Goal: Task Accomplishment & Management: Use online tool/utility

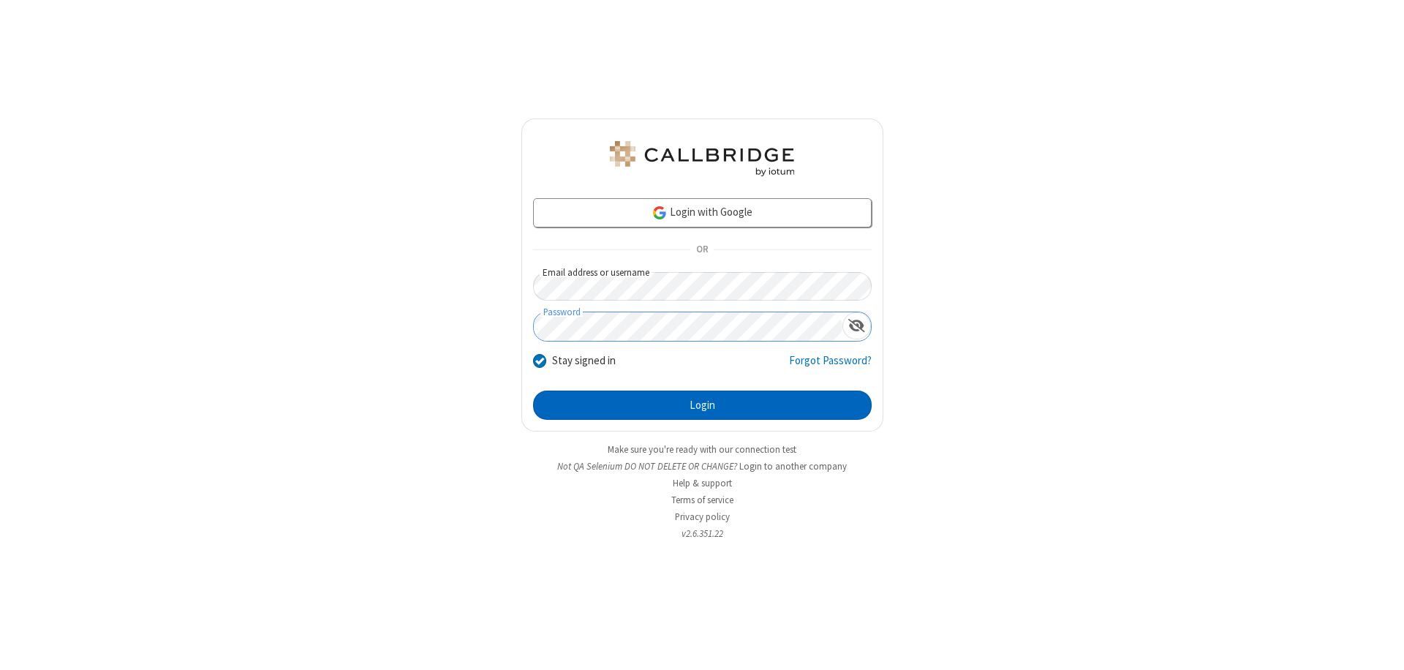
click at [702, 405] on button "Login" at bounding box center [702, 404] width 339 height 29
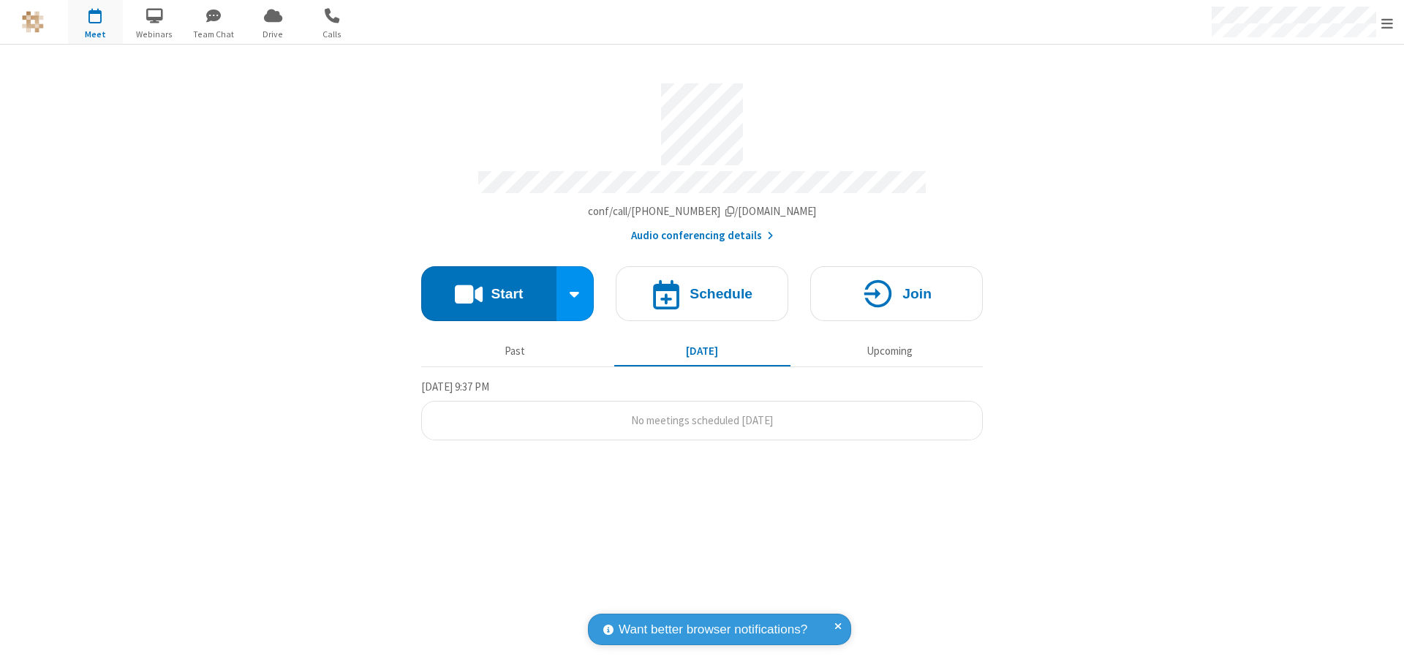
click at [488, 287] on button "Start" at bounding box center [488, 293] width 135 height 55
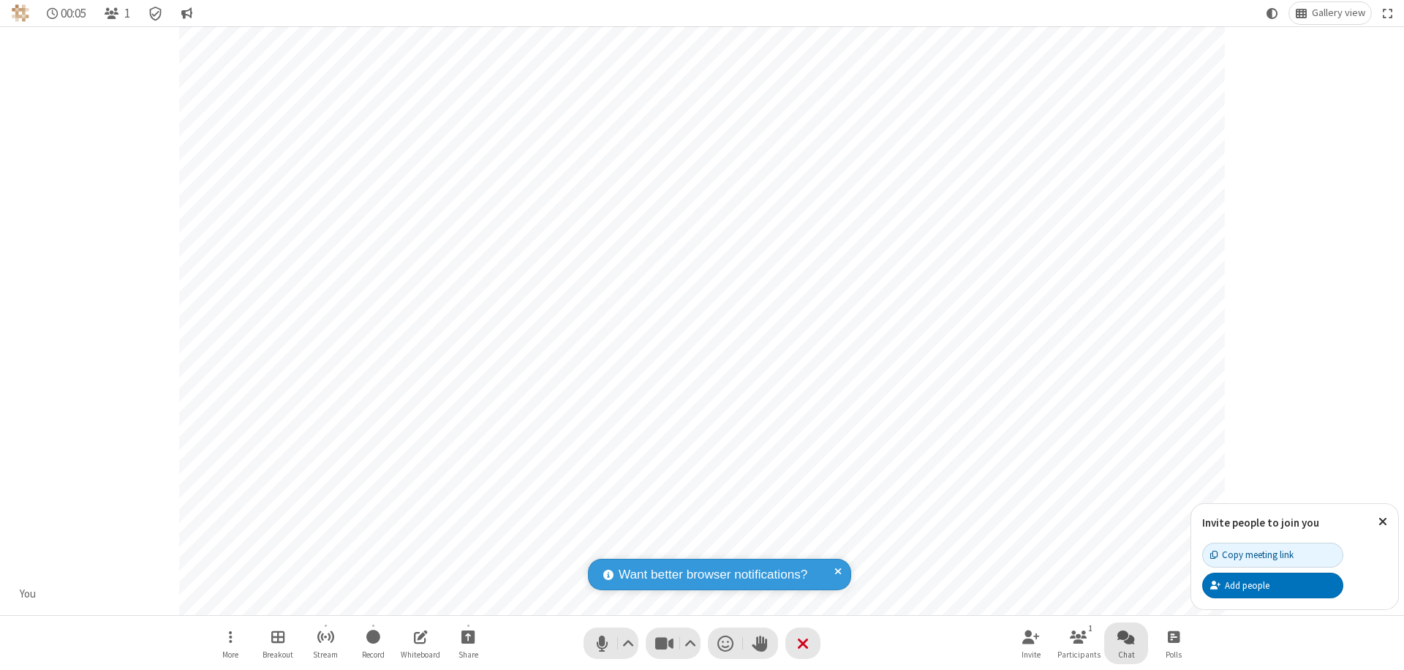
click at [1126, 636] on span "Open chat" at bounding box center [1126, 636] width 18 height 18
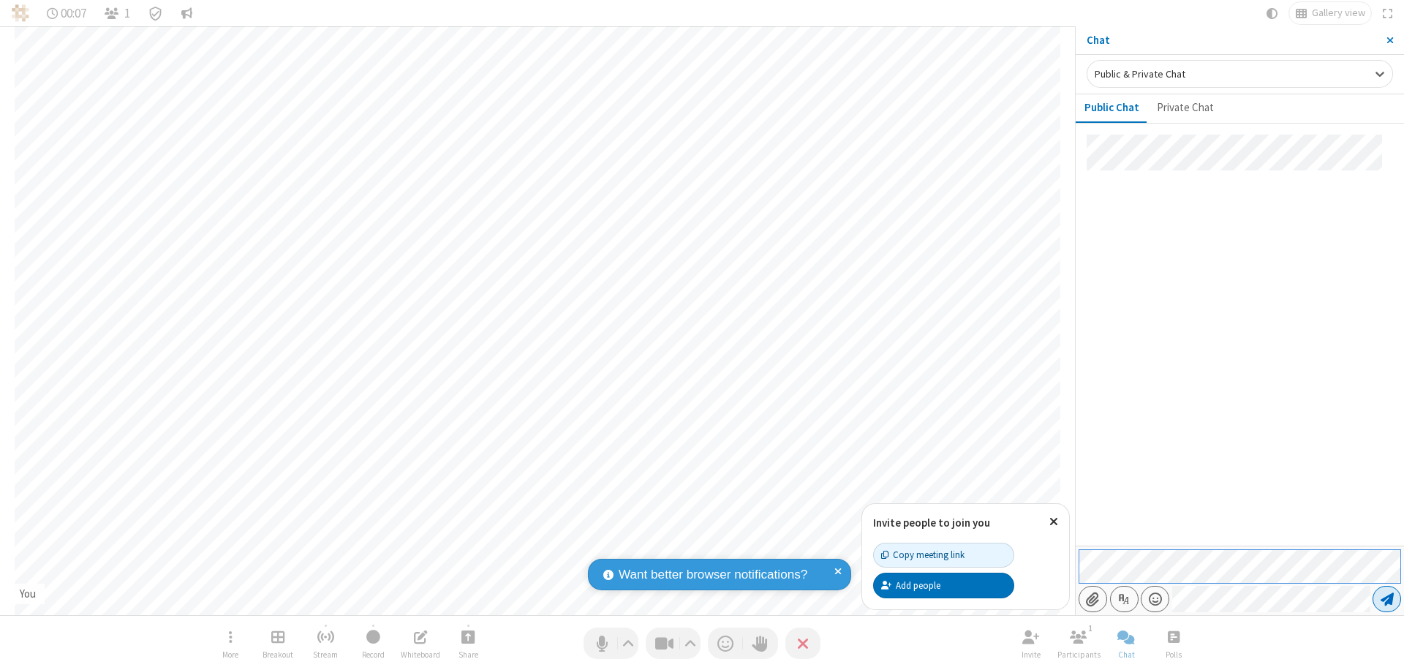
click at [1386, 599] on span "Send message" at bounding box center [1387, 599] width 13 height 15
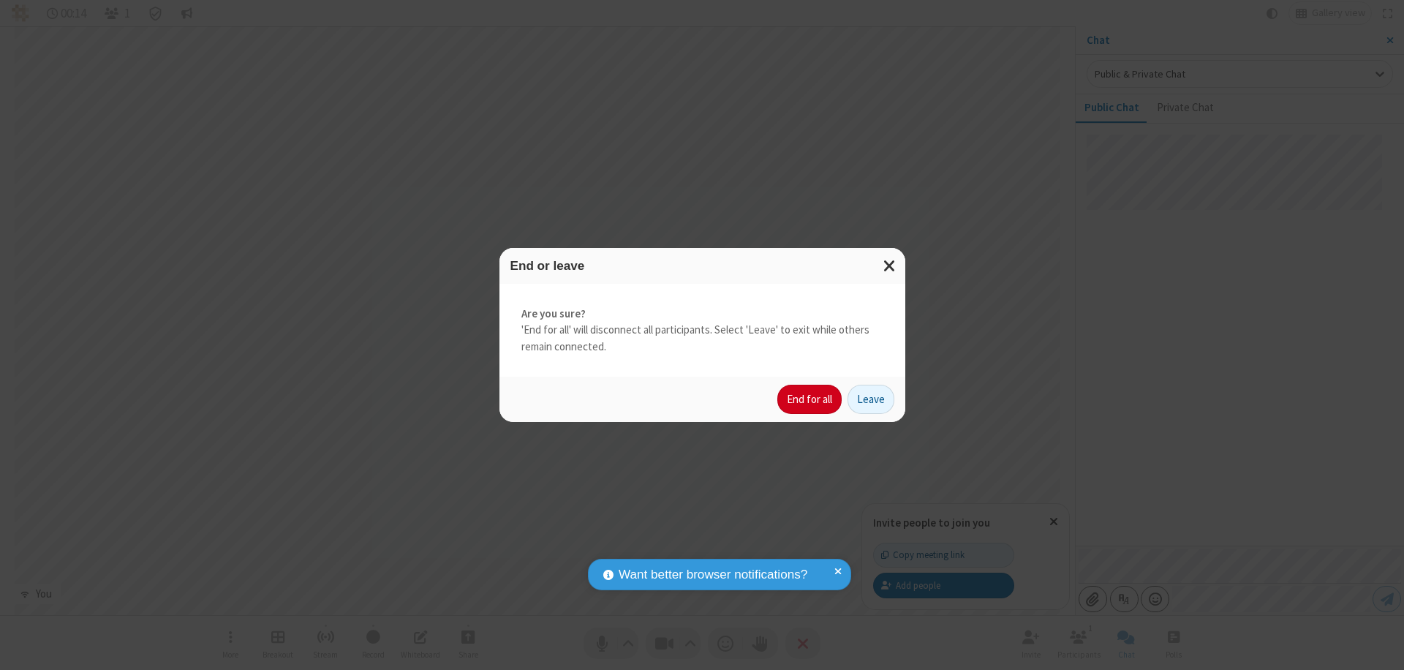
click at [810, 399] on button "End for all" at bounding box center [809, 399] width 64 height 29
